Goal: Information Seeking & Learning: Learn about a topic

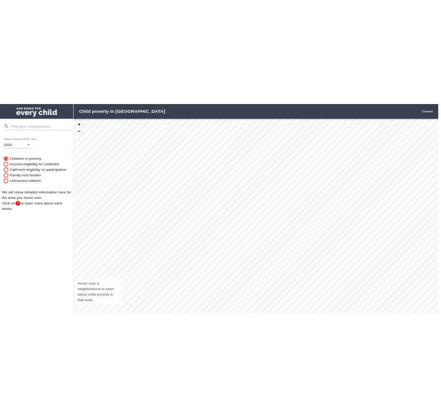
scroll to position [403, 718]
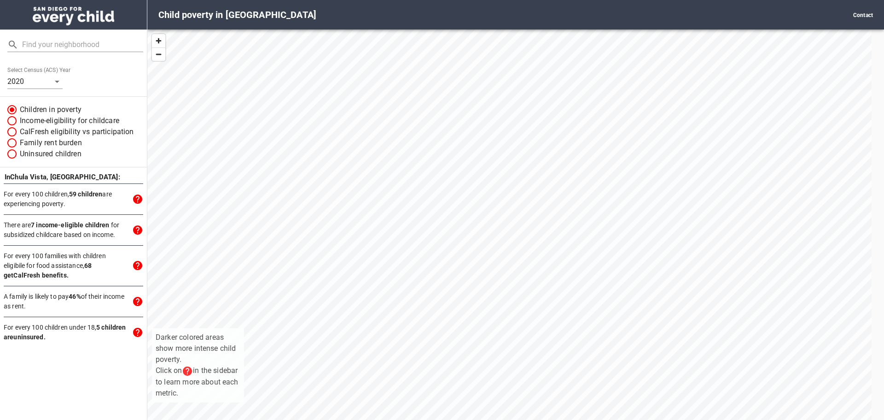
drag, startPoint x: 359, startPoint y: 170, endPoint x: 406, endPoint y: 387, distance: 222.4
click at [406, 387] on div "Darker colored areas show more intense child poverty. Click on in the sidebar t…" at bounding box center [509, 234] width 724 height 410
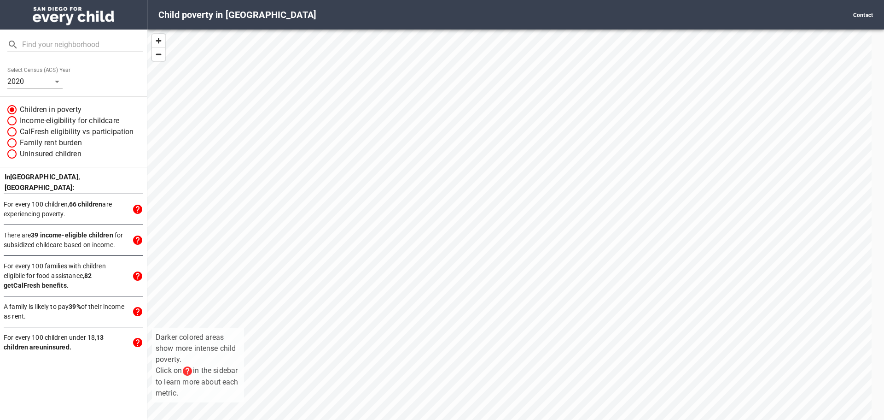
drag, startPoint x: 403, startPoint y: 152, endPoint x: 436, endPoint y: 287, distance: 139.0
click at [436, 287] on div "Darker colored areas show more intense child poverty. Click on in the sidebar t…" at bounding box center [509, 234] width 724 height 410
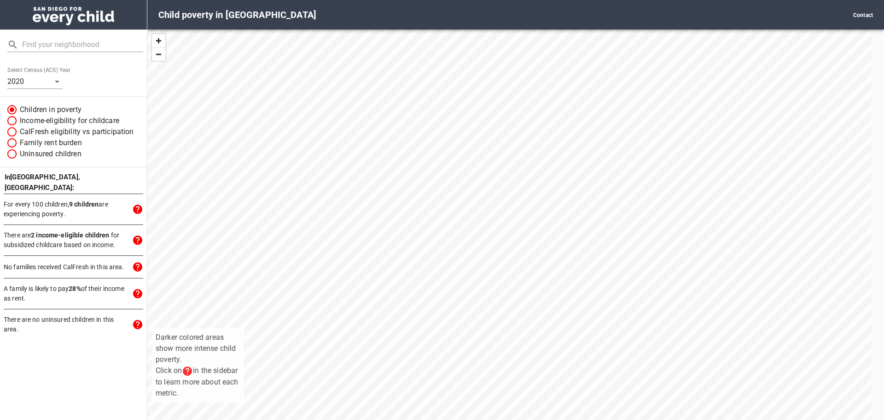
drag, startPoint x: 373, startPoint y: 142, endPoint x: 388, endPoint y: 194, distance: 54.3
click at [388, 194] on div "Darker colored areas show more intense child poverty. Click on in the sidebar t…" at bounding box center [509, 234] width 724 height 410
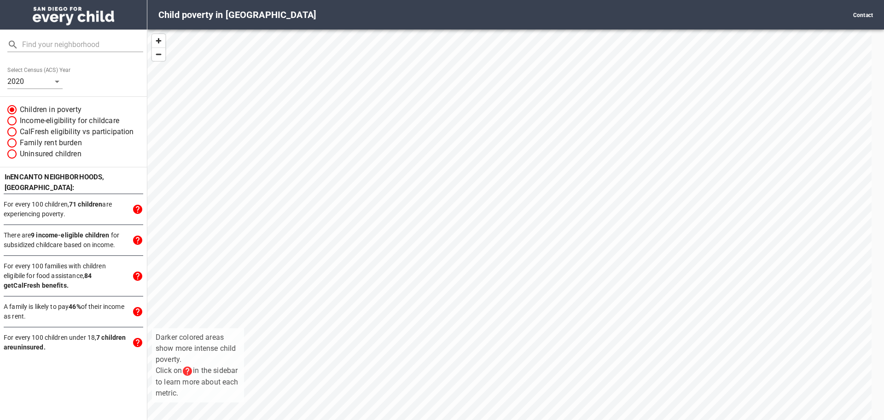
drag, startPoint x: 490, startPoint y: 281, endPoint x: 390, endPoint y: 197, distance: 130.7
click at [397, 210] on div "Darker colored areas show more intense child poverty. Click on in the sidebar t…" at bounding box center [509, 234] width 724 height 410
click at [347, 174] on div "Darker colored areas show more intense child poverty. Click on in the sidebar t…" at bounding box center [509, 234] width 724 height 410
click at [345, 158] on div "Darker colored areas show more intense child poverty. Click on in the sidebar t…" at bounding box center [509, 234] width 724 height 410
click at [317, 179] on div "Darker colored areas show more intense child poverty. Click on in the sidebar t…" at bounding box center [509, 234] width 724 height 410
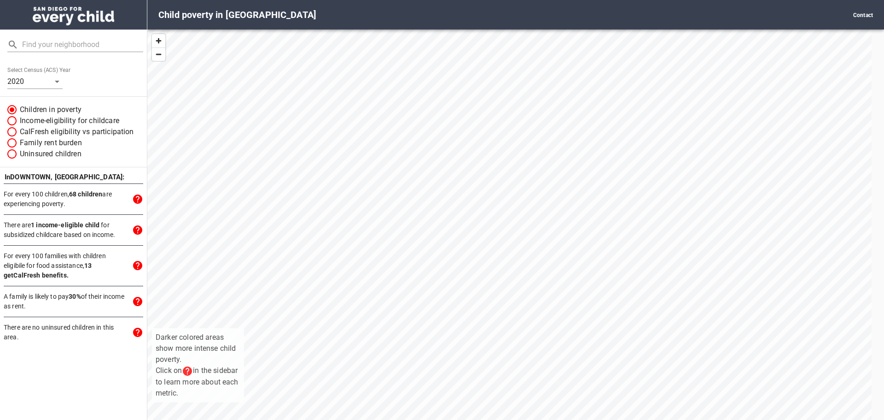
click at [327, 181] on div "Darker colored areas show more intense child poverty. Click on in the sidebar t…" at bounding box center [509, 234] width 724 height 410
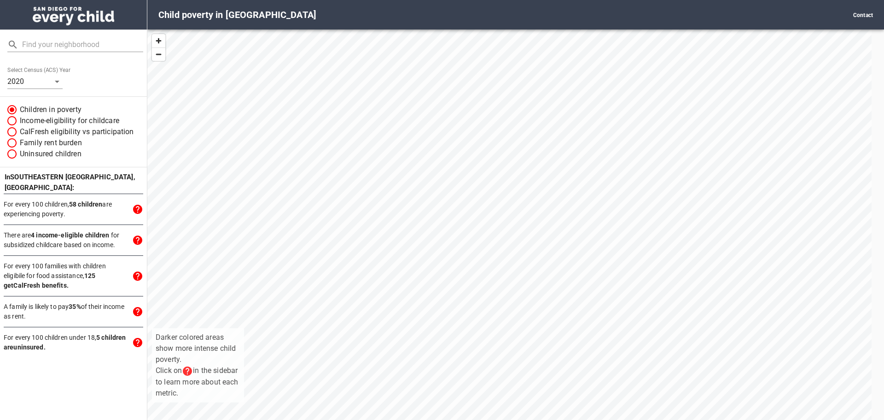
click at [335, 189] on div "Darker colored areas show more intense child poverty. Click on in the sidebar t…" at bounding box center [509, 234] width 724 height 410
click at [337, 189] on div "Darker colored areas show more intense child poverty. Click on in the sidebar t…" at bounding box center [509, 234] width 724 height 410
click at [36, 78] on body "Child poverty in [GEOGRAPHIC_DATA] Contact Select Census (ACS) Year [DATE] Chil…" at bounding box center [442, 210] width 884 height 420
click at [88, 73] on div at bounding box center [442, 210] width 884 height 420
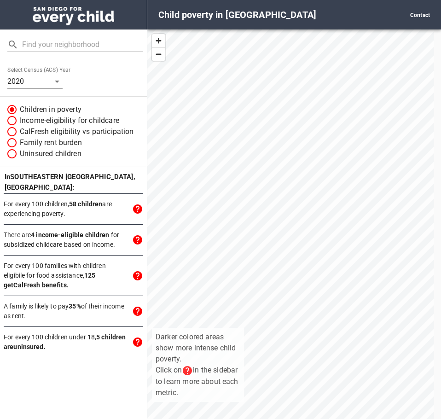
scroll to position [403, 280]
drag, startPoint x: 306, startPoint y: 229, endPoint x: 318, endPoint y: 243, distance: 17.6
click at [318, 243] on div "Darker colored areas show more intense child poverty. Click on in the sidebar t…" at bounding box center [290, 234] width 287 height 410
